Goal: Task Accomplishment & Management: Use online tool/utility

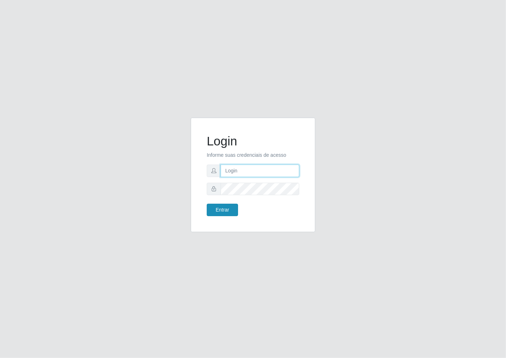
type input "janaina@iwof"
click at [225, 212] on button "Entrar" at bounding box center [222, 210] width 31 height 12
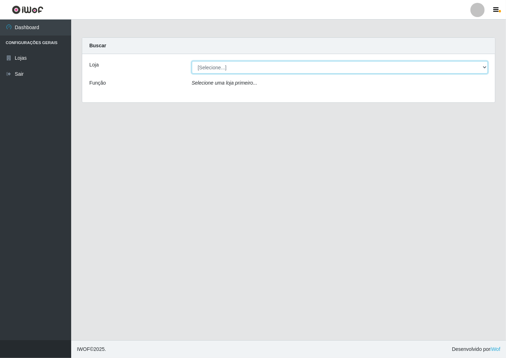
click at [486, 68] on select "[Selecione...] Minimercado Filezão" at bounding box center [340, 67] width 296 height 12
select select "204"
click at [192, 61] on select "[Selecione...] Minimercado Filezão" at bounding box center [340, 67] width 296 height 12
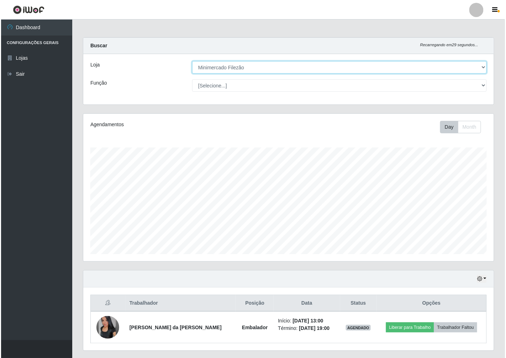
scroll to position [147, 411]
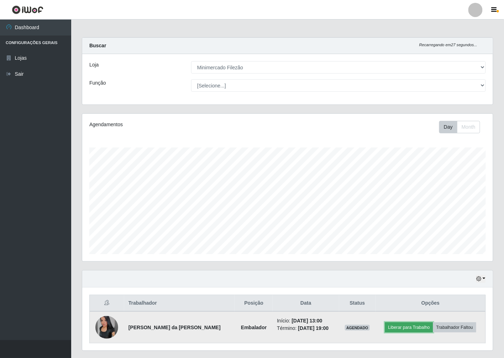
click at [397, 326] on button "Liberar para Trabalho" at bounding box center [409, 328] width 48 height 10
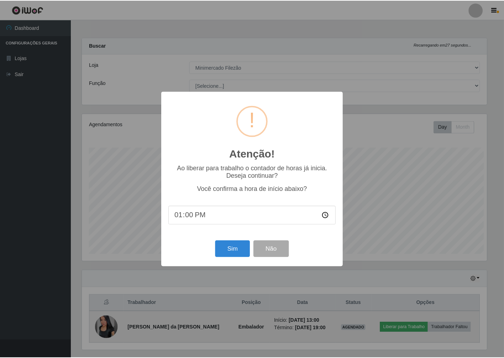
scroll to position [147, 406]
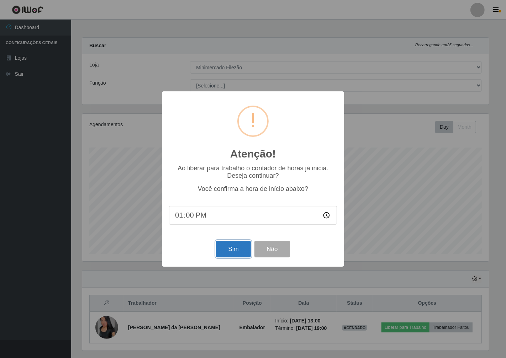
click at [249, 244] on button "Sim" at bounding box center [233, 249] width 35 height 17
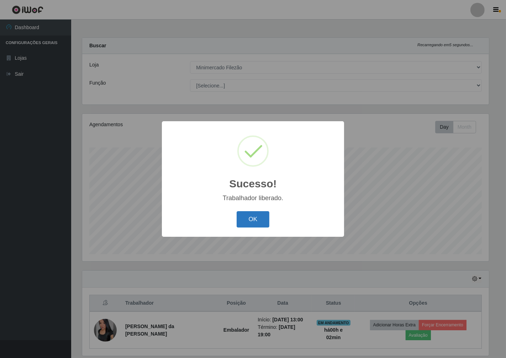
click at [237, 214] on button "OK" at bounding box center [253, 219] width 33 height 17
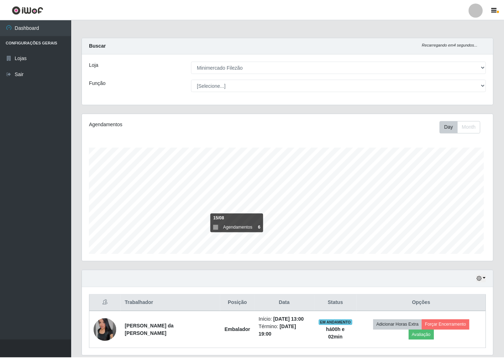
scroll to position [147, 411]
